Goal: Task Accomplishment & Management: Use online tool/utility

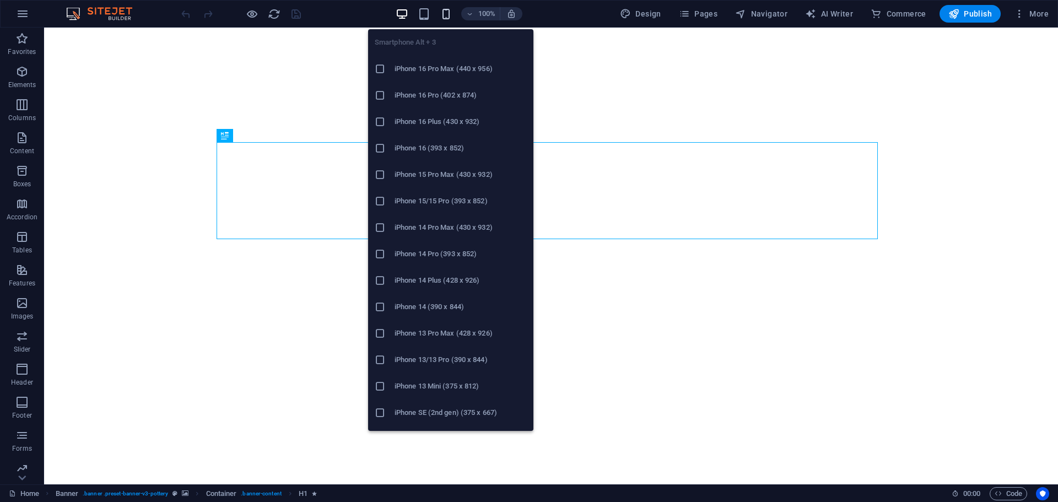
click at [448, 19] on icon "button" at bounding box center [446, 14] width 13 height 13
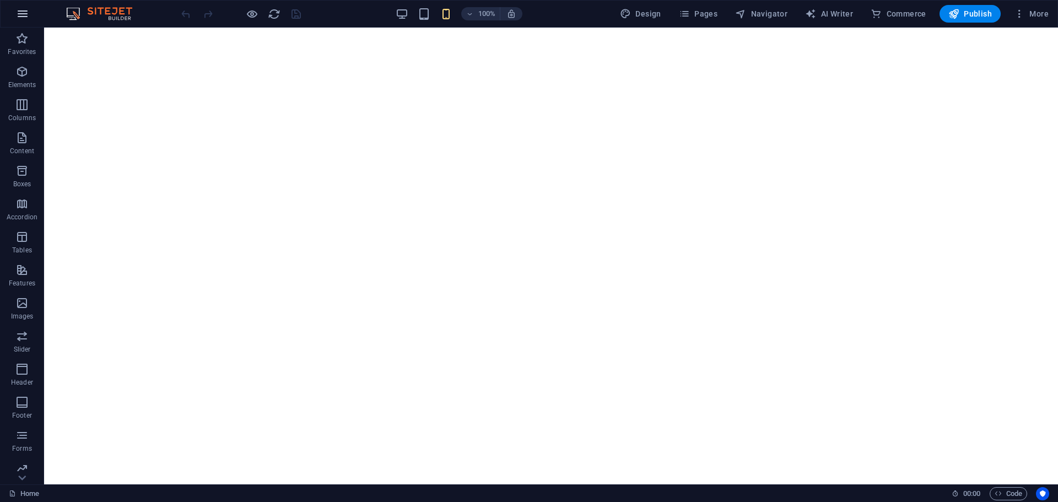
click at [24, 10] on icon "button" at bounding box center [22, 13] width 13 height 13
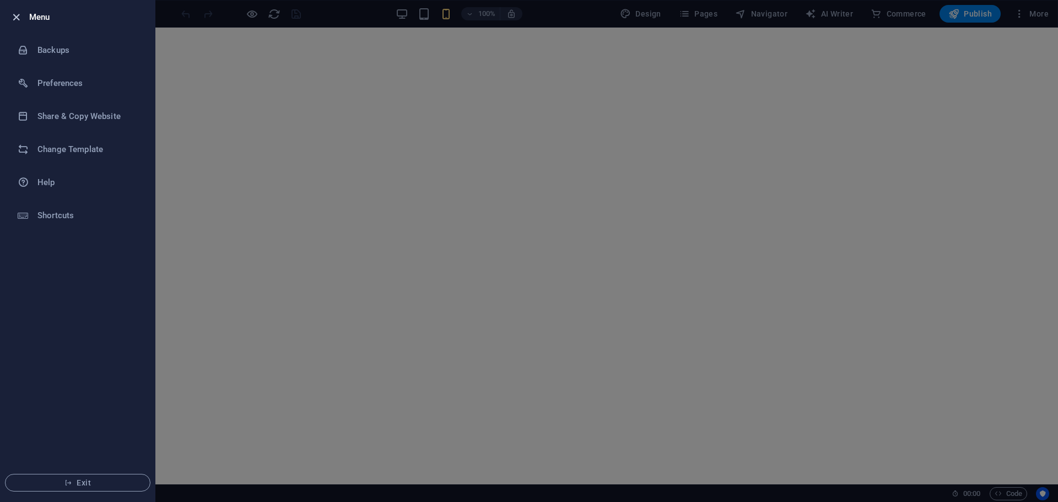
click at [21, 15] on icon "button" at bounding box center [16, 17] width 13 height 13
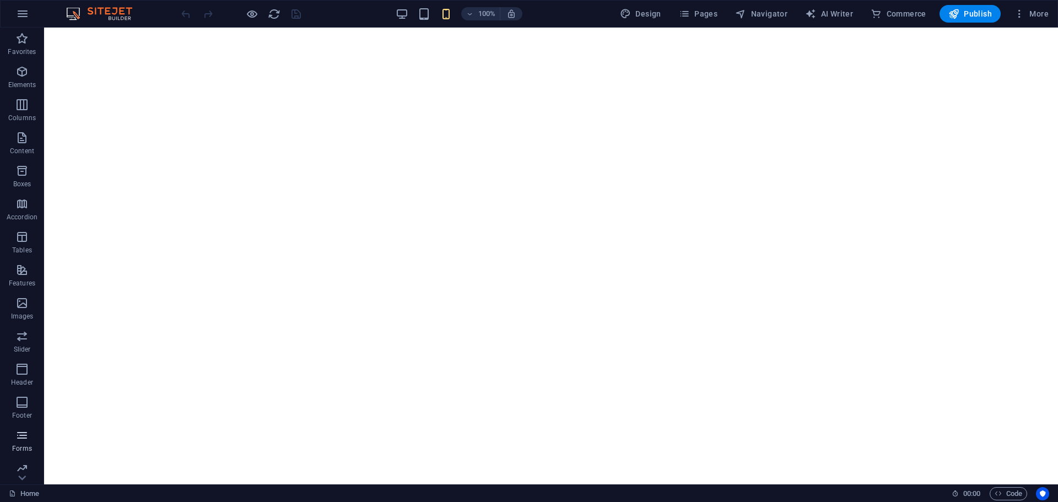
click at [15, 443] on span "Forms" at bounding box center [22, 442] width 44 height 26
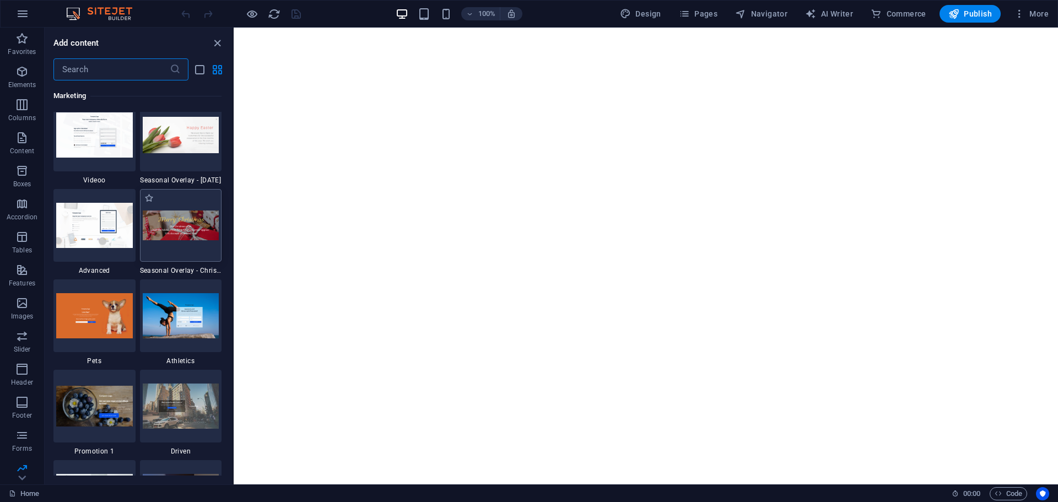
scroll to position [9368, 0]
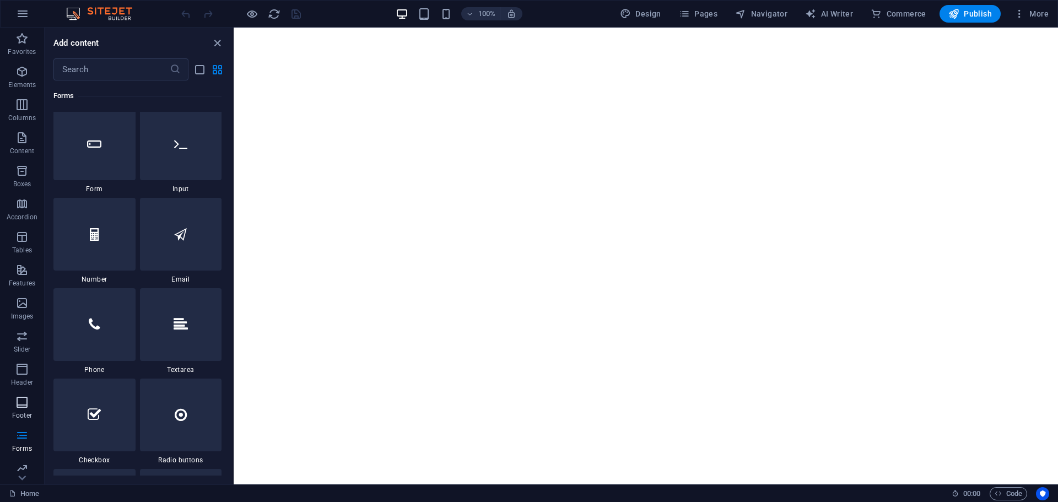
click at [19, 399] on icon "button" at bounding box center [21, 402] width 13 height 13
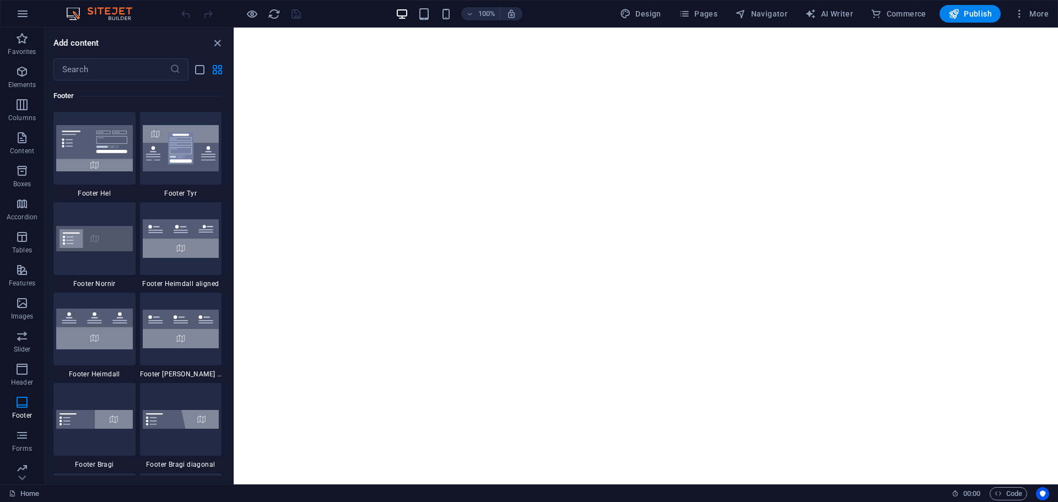
scroll to position [7296, 0]
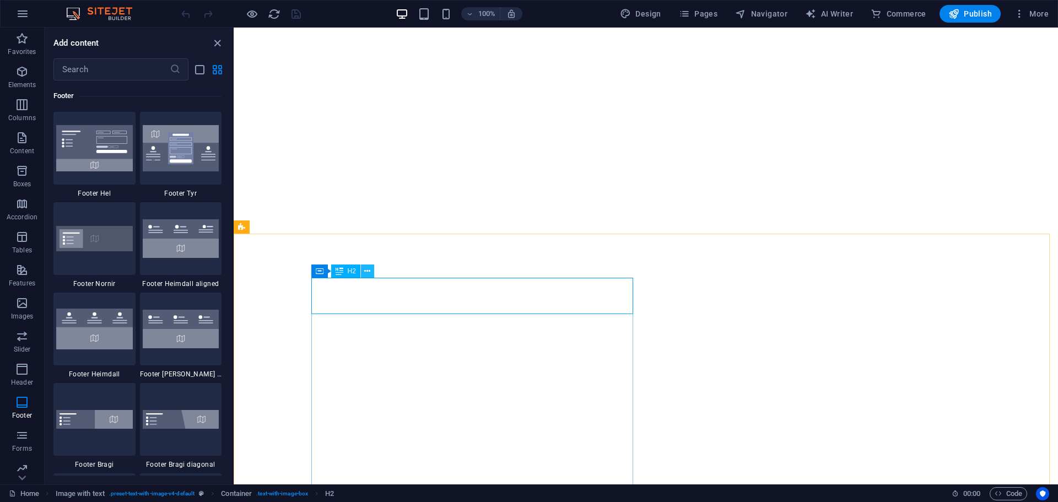
click at [367, 273] on icon at bounding box center [367, 272] width 6 height 12
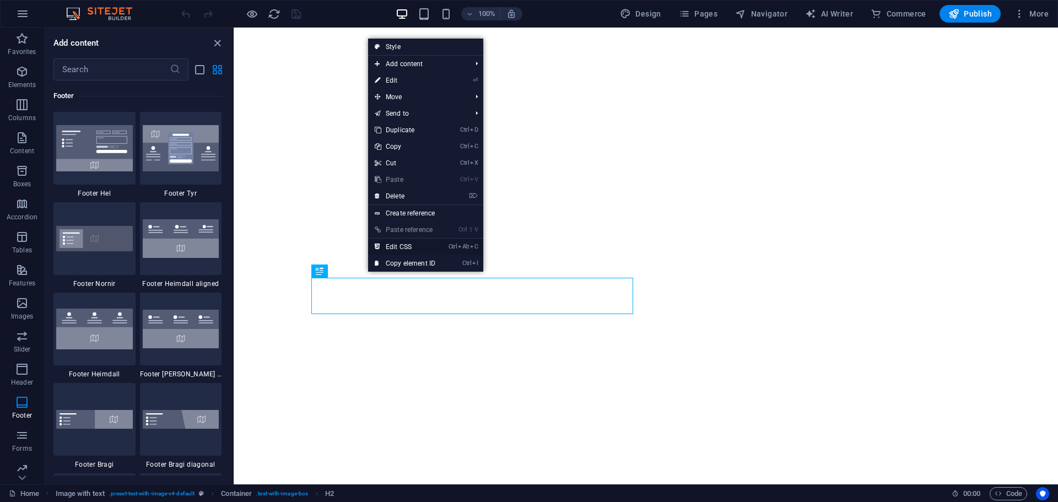
click at [414, 249] on link "Ctrl Alt C Edit CSS" at bounding box center [405, 247] width 74 height 17
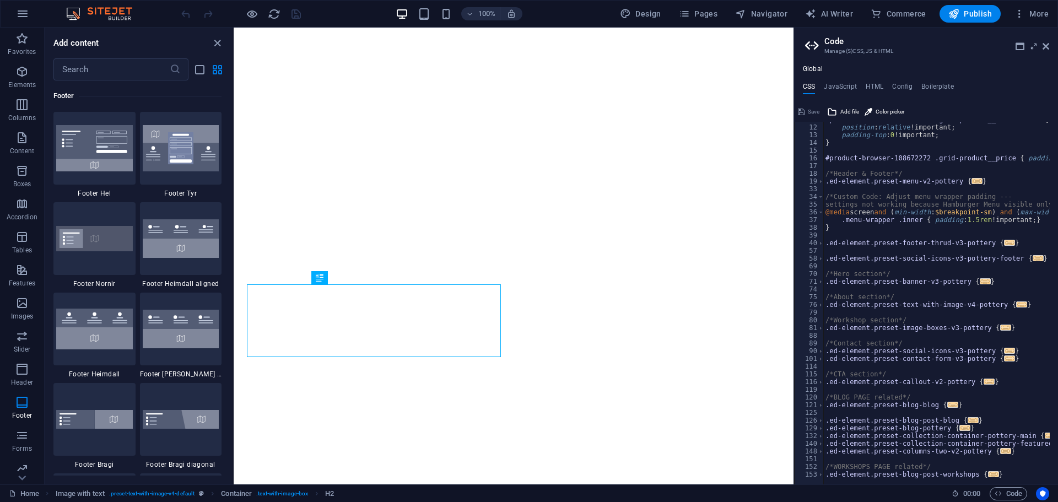
scroll to position [0, 0]
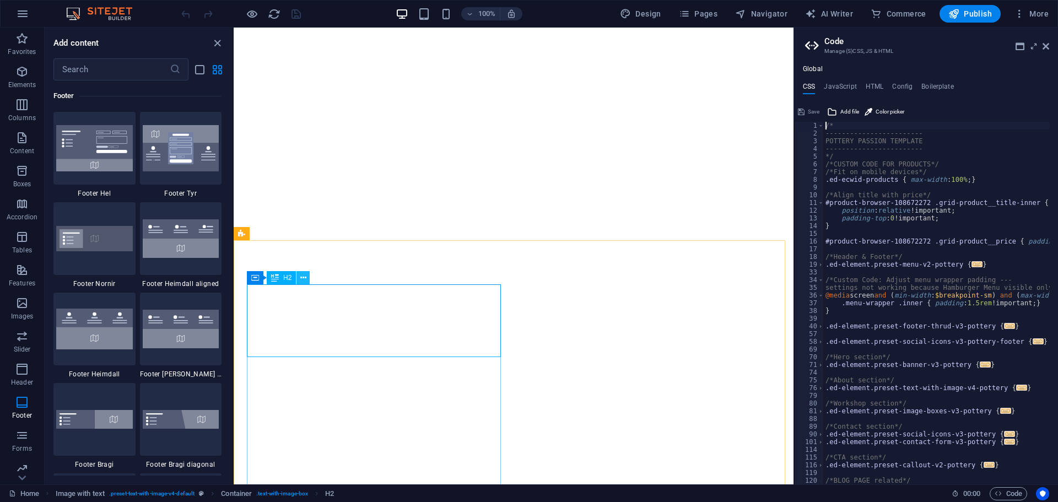
click at [306, 280] on button at bounding box center [302, 277] width 13 height 13
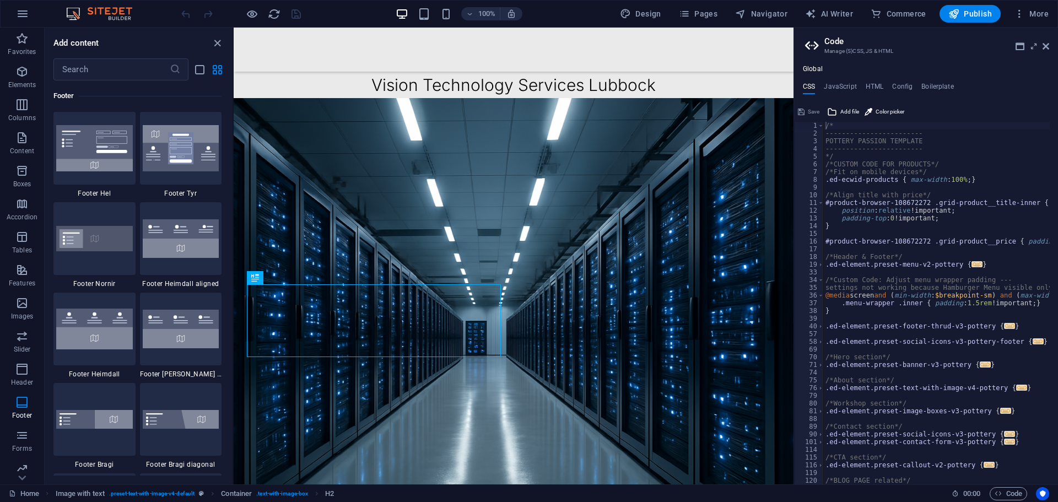
scroll to position [710, 0]
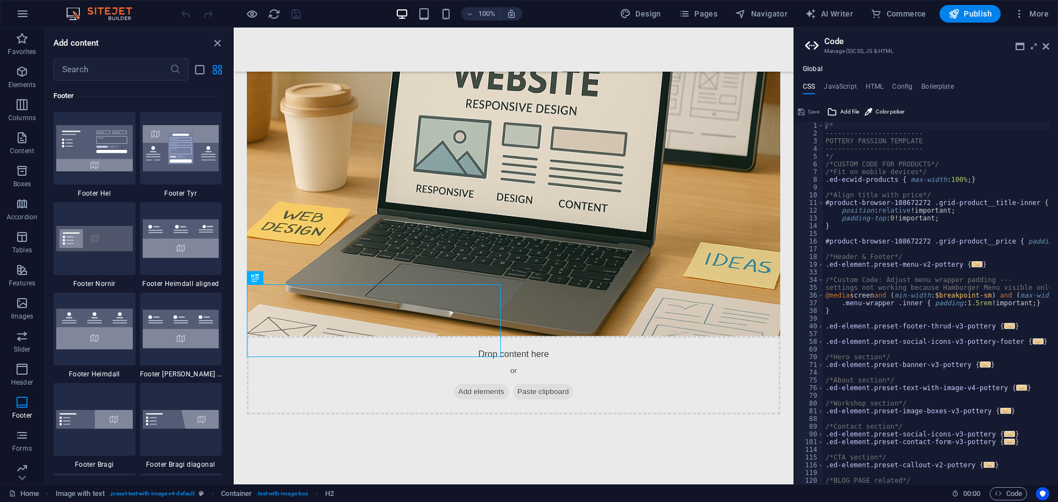
click at [918, 179] on div "/* ------------------------ POTTERY PASSION TEMPLATE ------------------------ *…" at bounding box center [979, 307] width 312 height 370
click at [953, 180] on div "/* ------------------------ POTTERY PASSION TEMPLATE ------------------------ *…" at bounding box center [979, 307] width 312 height 370
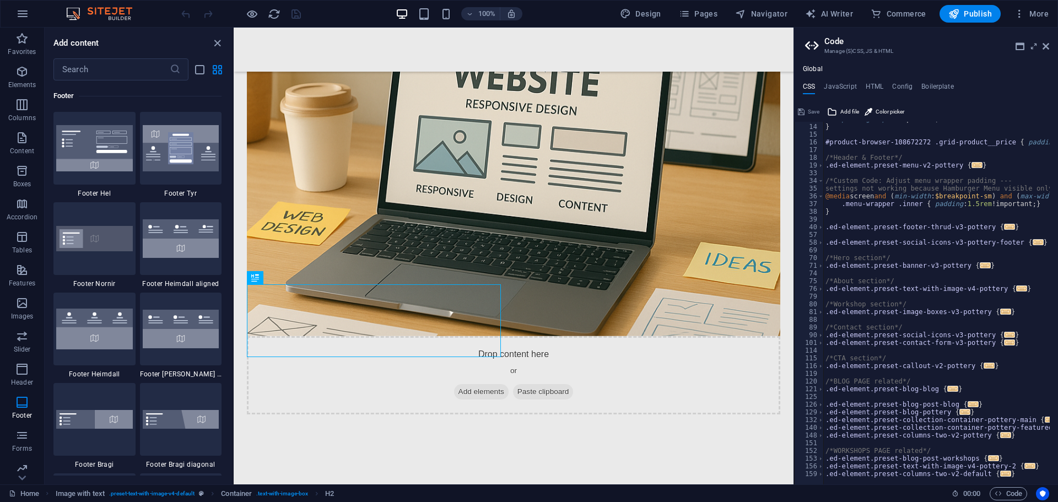
scroll to position [99, 0]
click at [980, 267] on span "..." at bounding box center [985, 265] width 11 height 6
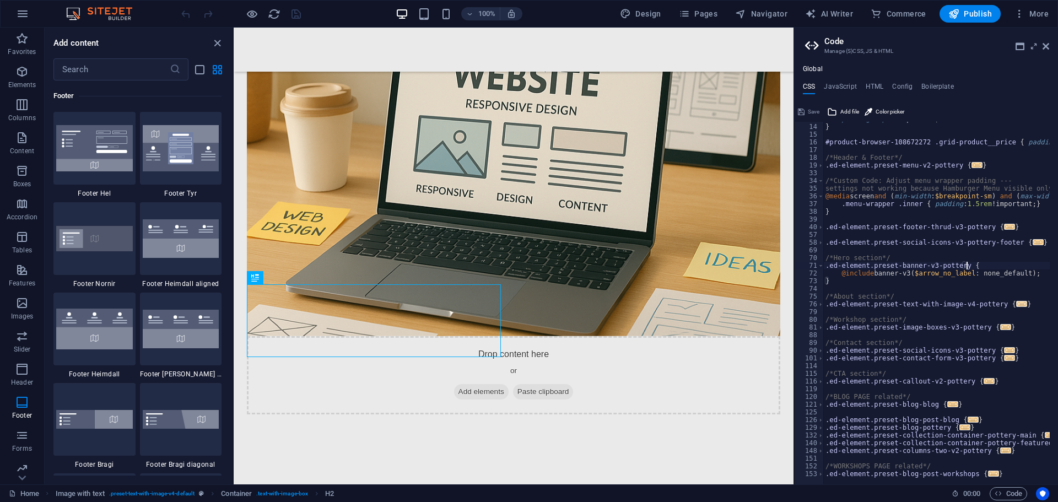
click at [1016, 307] on span "..." at bounding box center [1021, 304] width 11 height 6
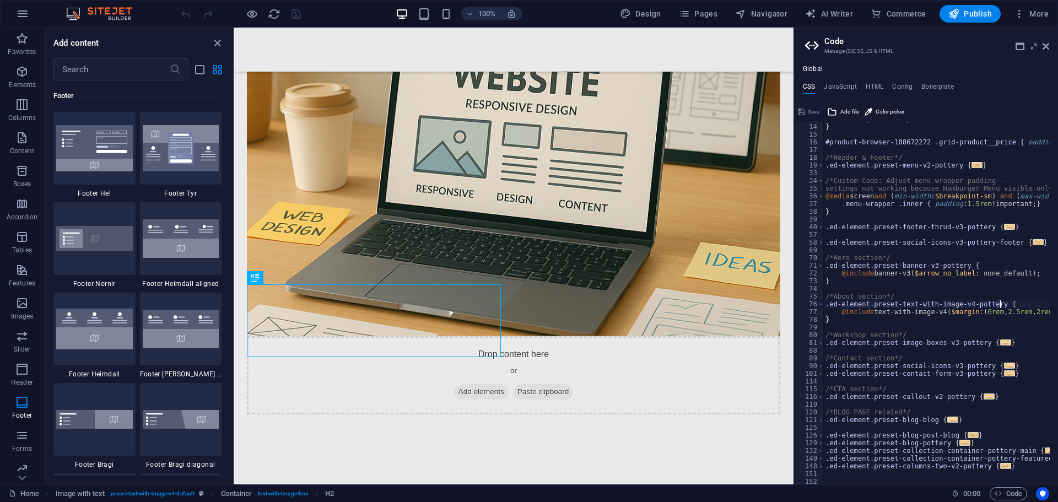
type textarea "}"
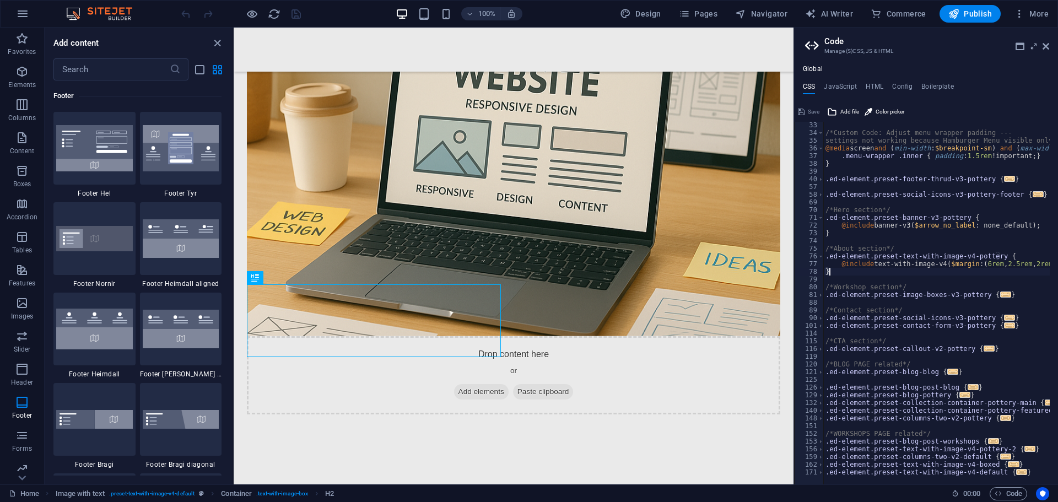
scroll to position [0, 0]
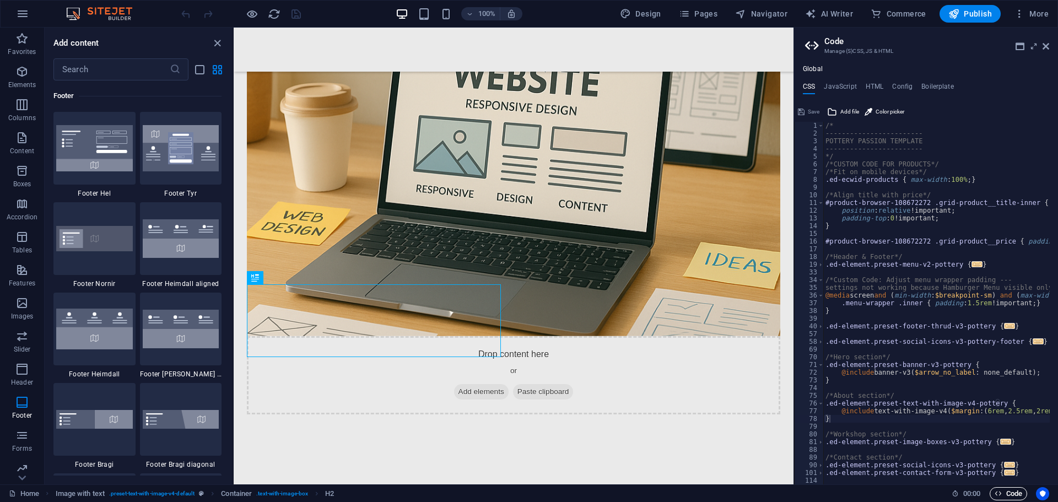
click at [1001, 493] on span "Code" at bounding box center [1009, 493] width 28 height 13
click at [840, 88] on h4 "JavaScript" at bounding box center [840, 89] width 33 height 12
type textarea "/* JS for preset "Menu V2" */"
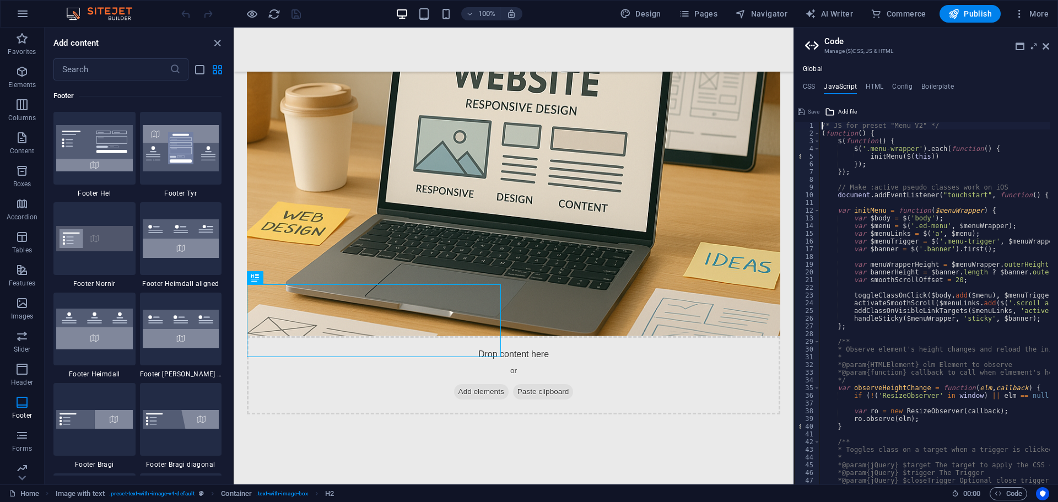
drag, startPoint x: 793, startPoint y: 208, endPoint x: 1058, endPoint y: 220, distance: 265.3
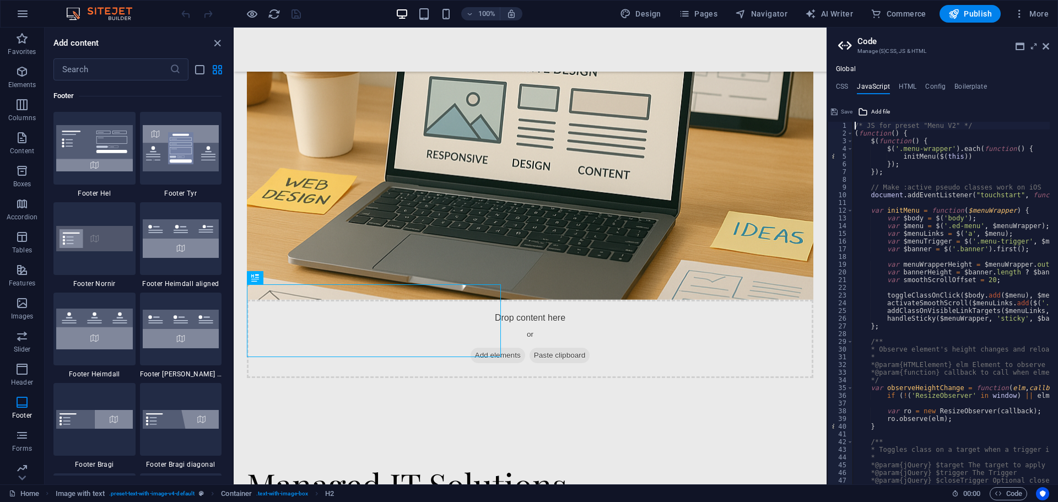
scroll to position [716, 0]
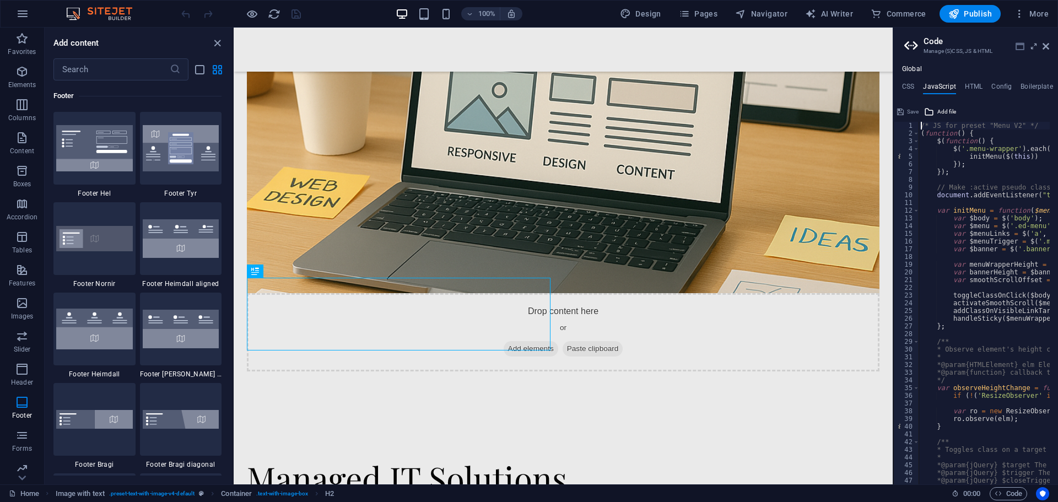
click at [1018, 49] on icon at bounding box center [1020, 46] width 9 height 9
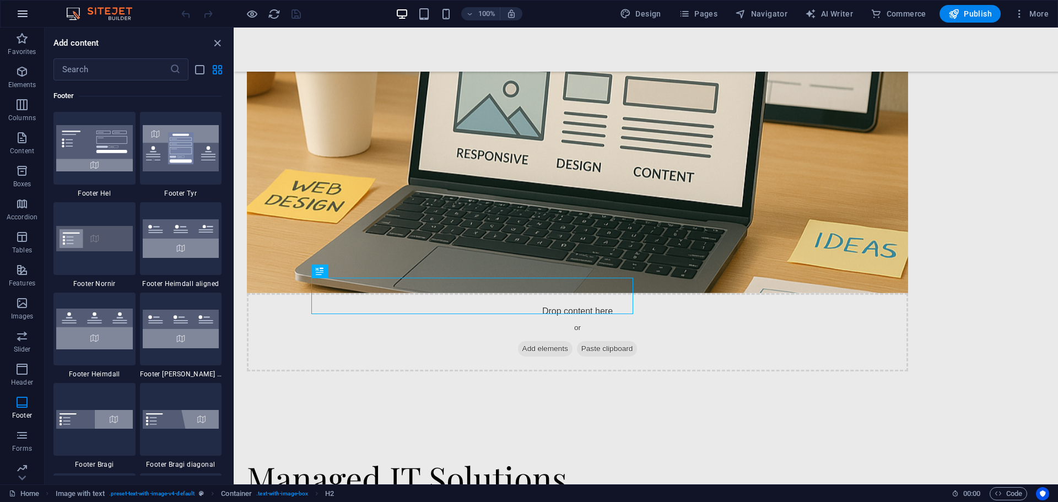
click at [29, 12] on button "button" at bounding box center [22, 14] width 26 height 26
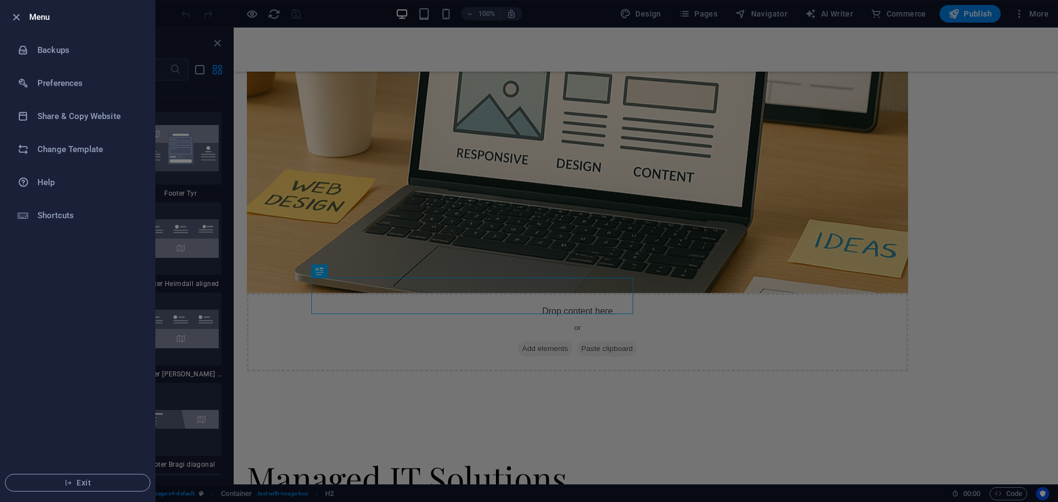
click at [343, 51] on div at bounding box center [529, 251] width 1058 height 502
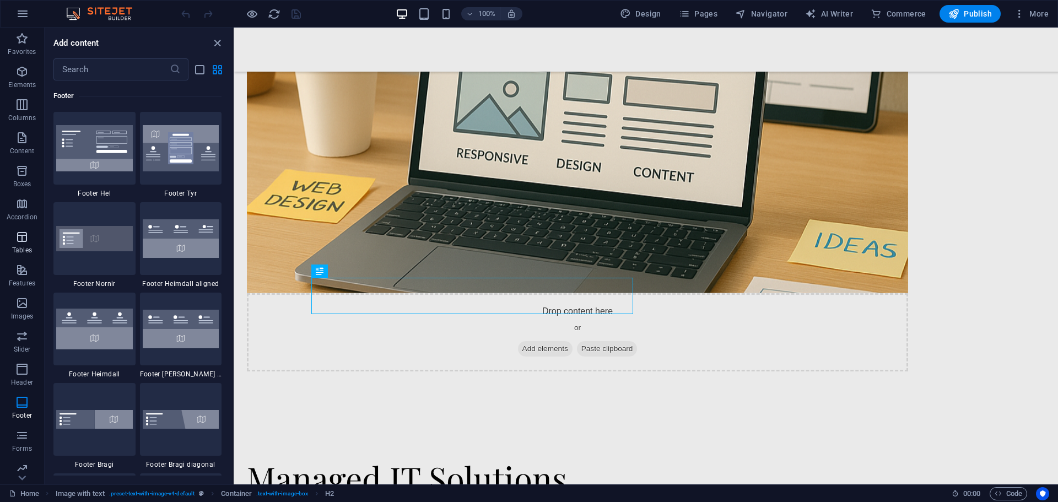
click at [27, 246] on p "Tables" at bounding box center [22, 250] width 20 height 9
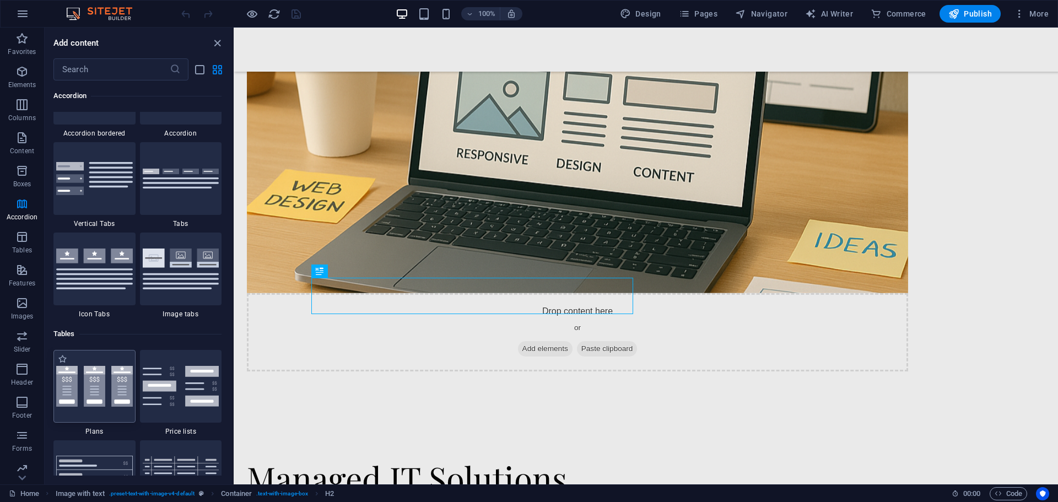
scroll to position [3707, 0]
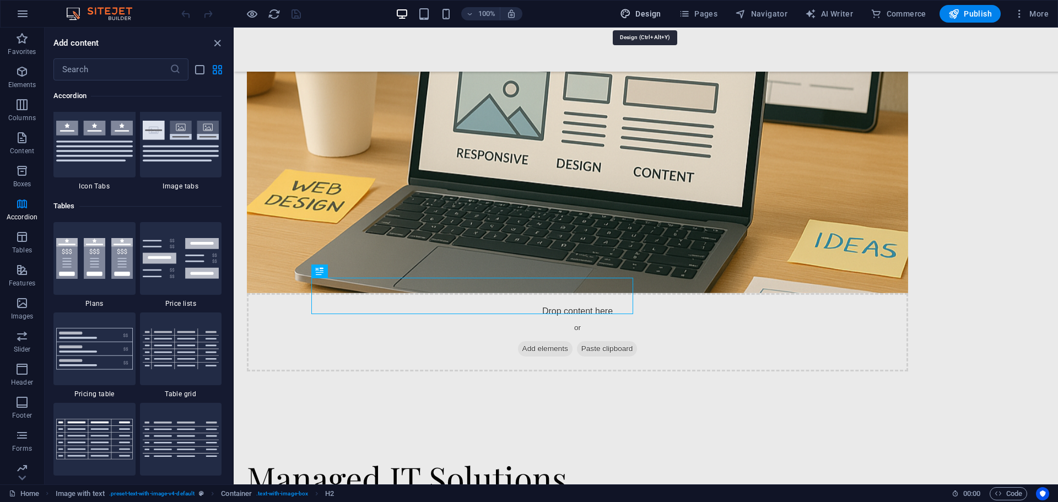
click at [639, 12] on span "Design" at bounding box center [640, 13] width 41 height 11
select select "px"
select select "300"
select select "px"
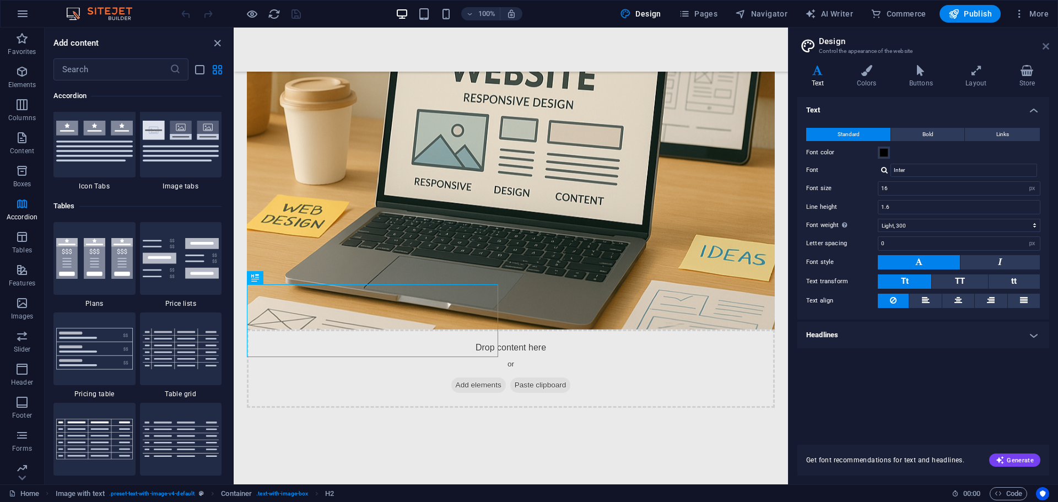
click at [1048, 42] on icon at bounding box center [1046, 46] width 7 height 9
